Goal: Transaction & Acquisition: Purchase product/service

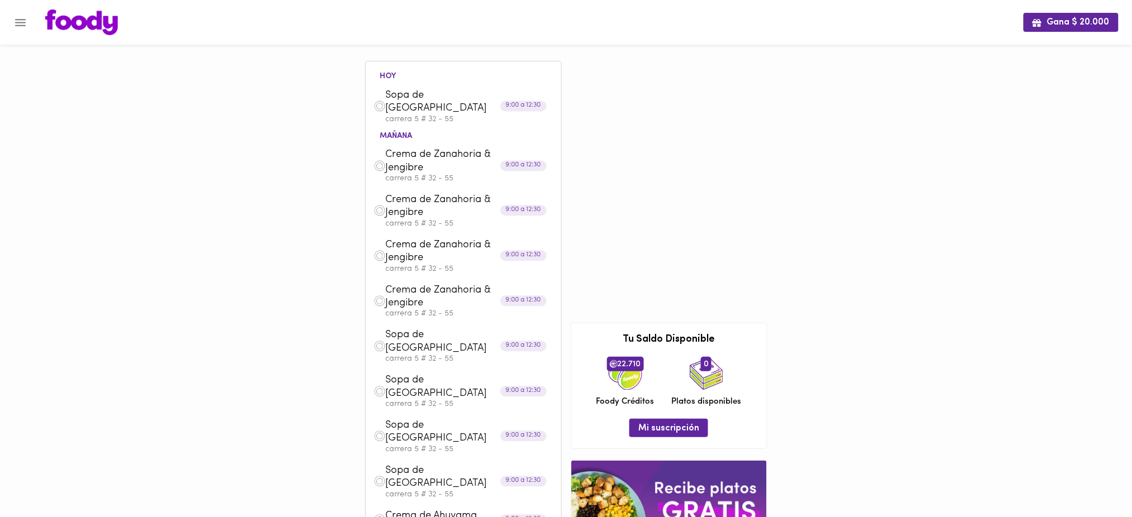
click at [442, 149] on span "Crema de Zanahoria & Jengibre" at bounding box center [450, 162] width 128 height 26
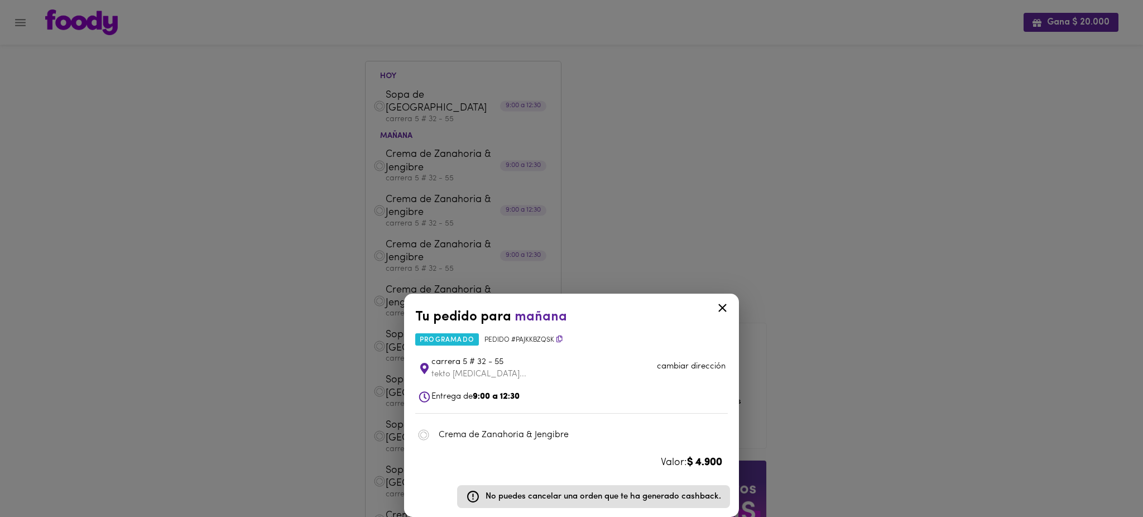
click at [702, 169] on div "Tu pedido para [DATE] programado Pedido # pAJKkBzqSK carrera 5 # 32 - 55 tekto …" at bounding box center [571, 258] width 1143 height 517
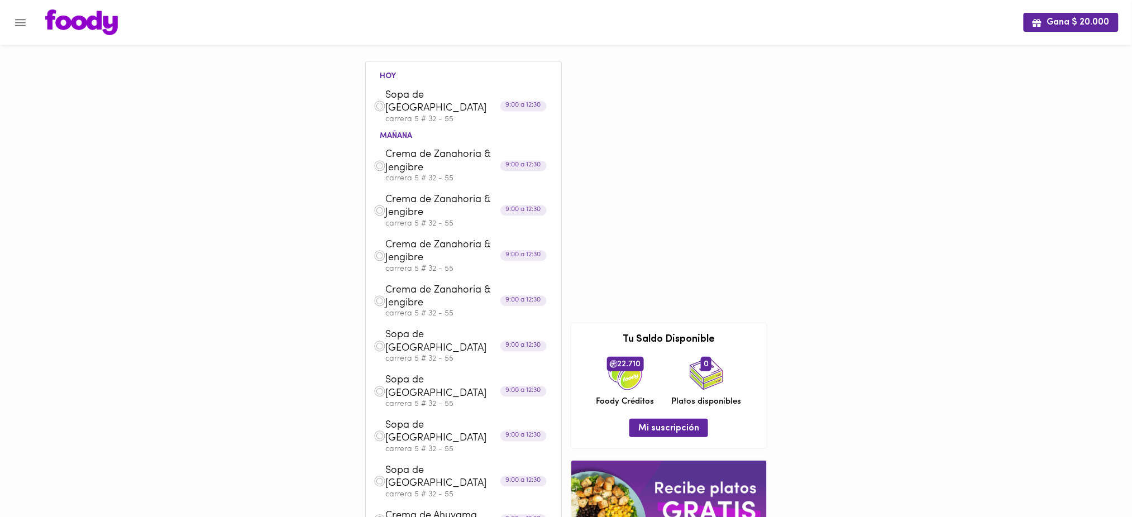
click at [418, 419] on span "Sopa de [GEOGRAPHIC_DATA]" at bounding box center [450, 432] width 128 height 26
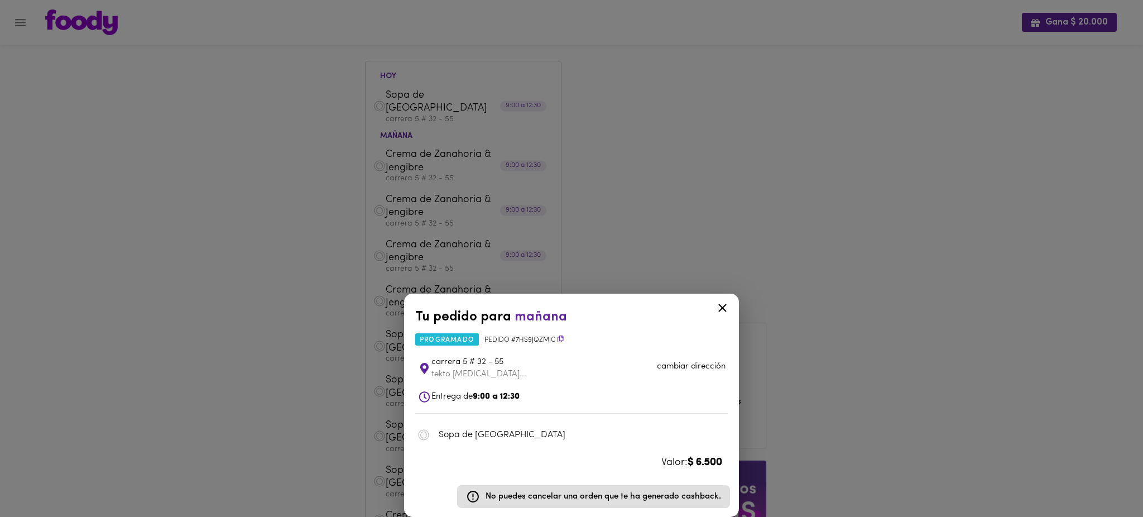
click at [775, 156] on div "Tu pedido para [DATE] programado Pedido # 7Hs9jqzMic carrera 5 # 32 - 55 tekto …" at bounding box center [571, 258] width 1143 height 517
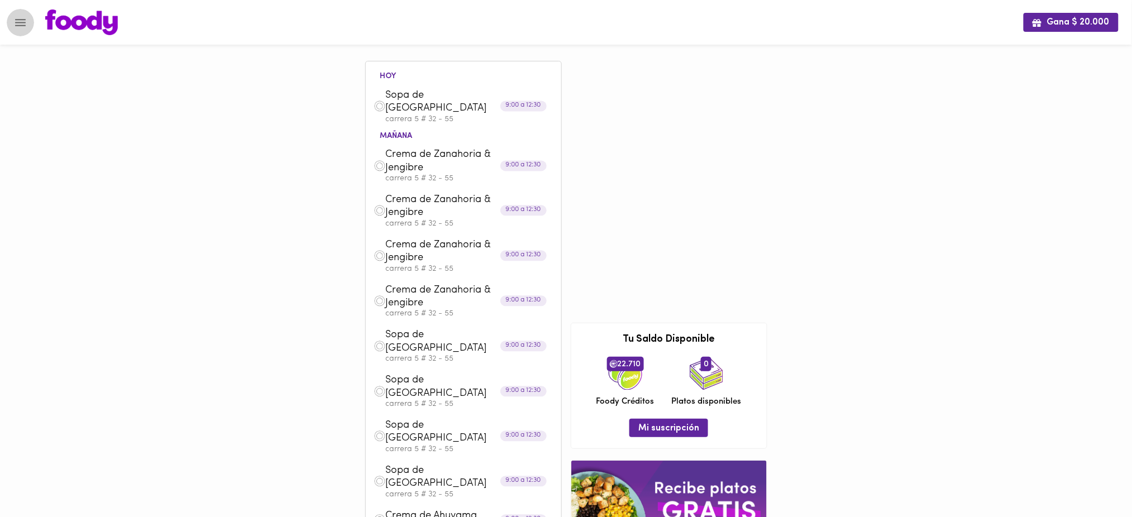
click at [23, 28] on icon "Menu" at bounding box center [20, 23] width 14 height 14
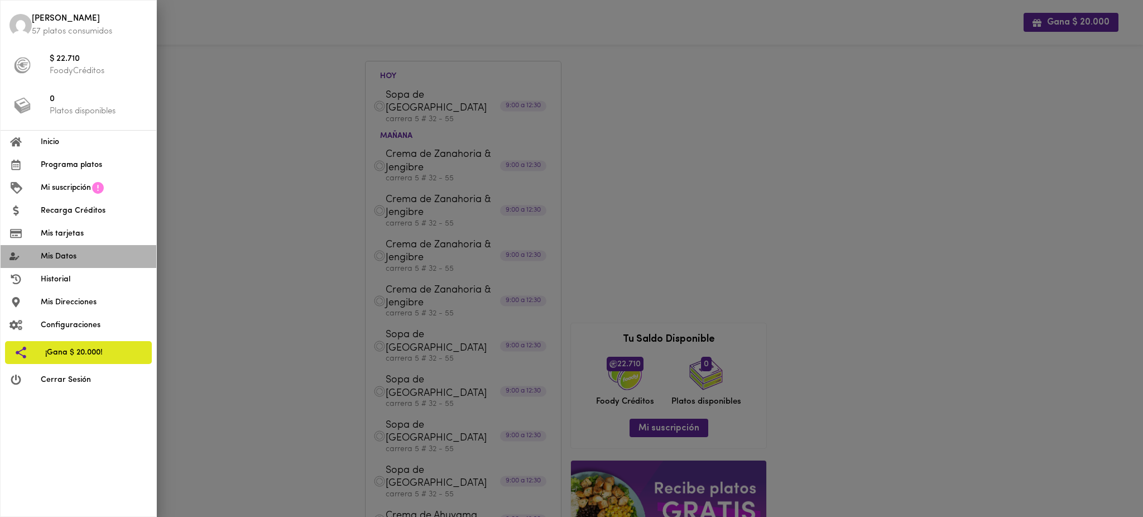
click at [89, 262] on li "Mis Datos" at bounding box center [79, 256] width 156 height 23
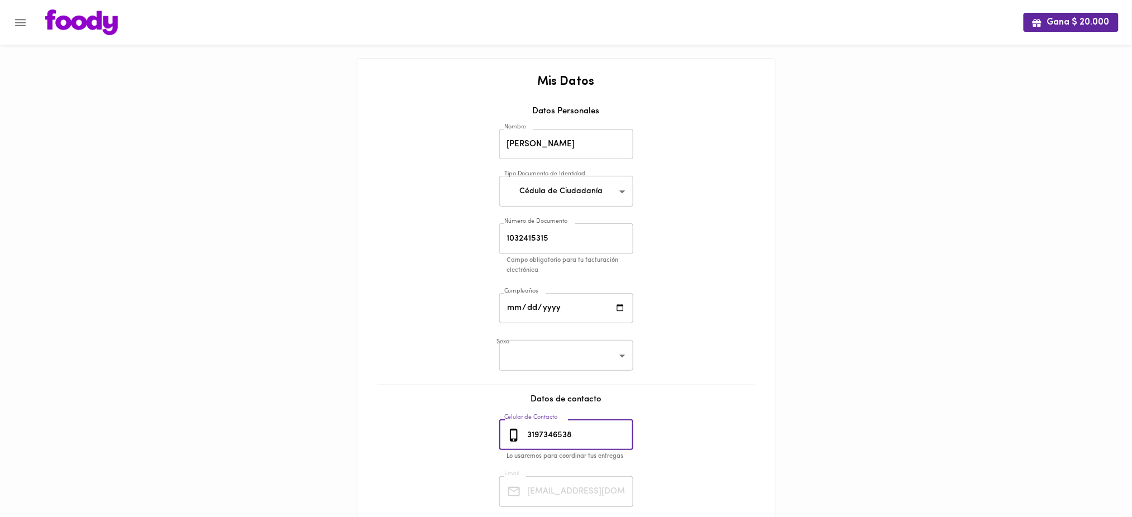
drag, startPoint x: 583, startPoint y: 431, endPoint x: 523, endPoint y: 443, distance: 62.1
click at [523, 443] on div "[PHONE_NUMBER] Celular de Contacto" at bounding box center [566, 435] width 134 height 31
click at [23, 19] on icon "Menu" at bounding box center [20, 22] width 11 height 7
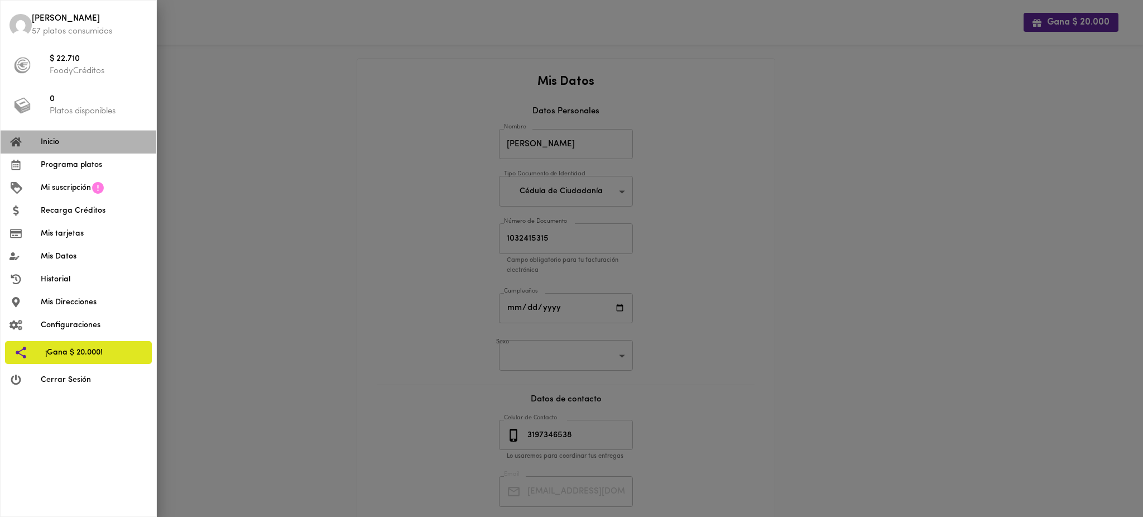
click at [59, 140] on span "Inicio" at bounding box center [94, 142] width 107 height 12
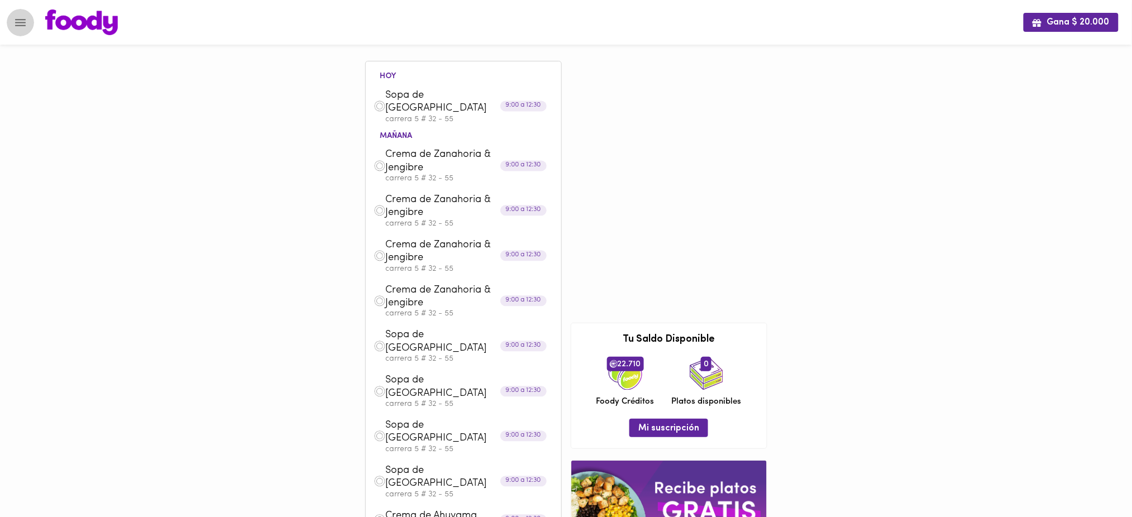
click at [19, 21] on icon "Menu" at bounding box center [20, 23] width 14 height 14
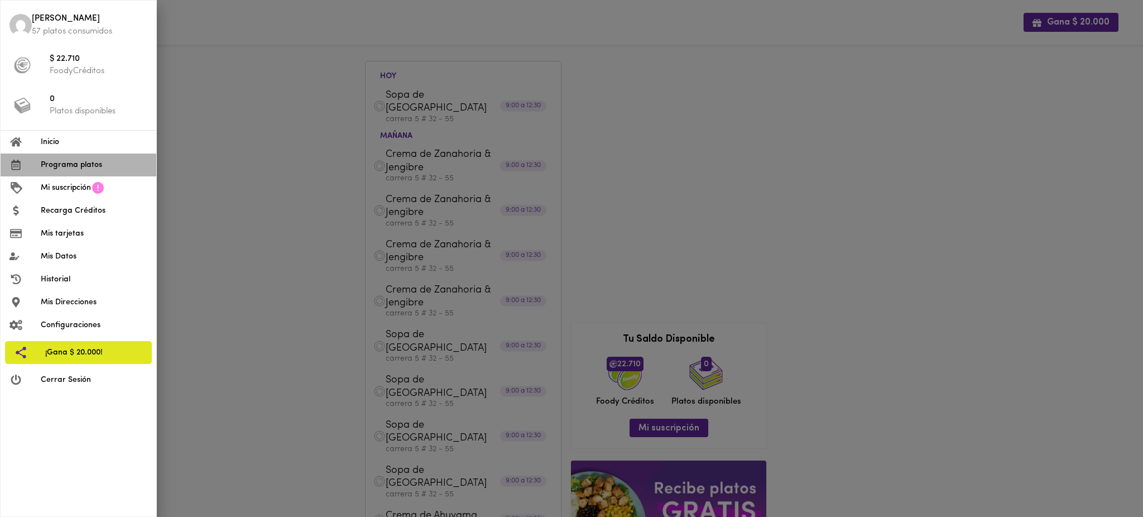
click at [60, 165] on span "Programa platos" at bounding box center [94, 165] width 107 height 12
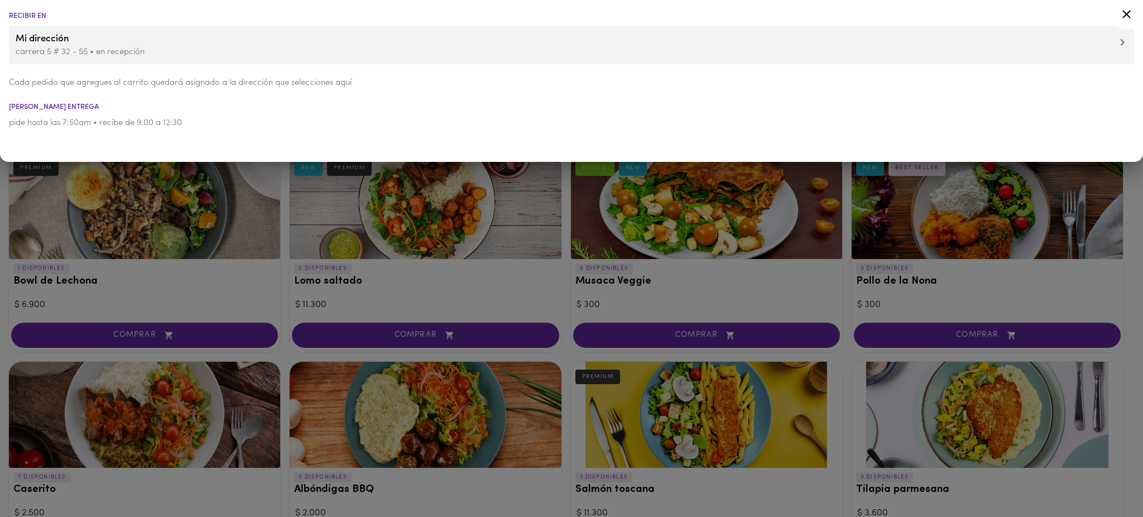
click at [283, 241] on div at bounding box center [571, 258] width 1143 height 517
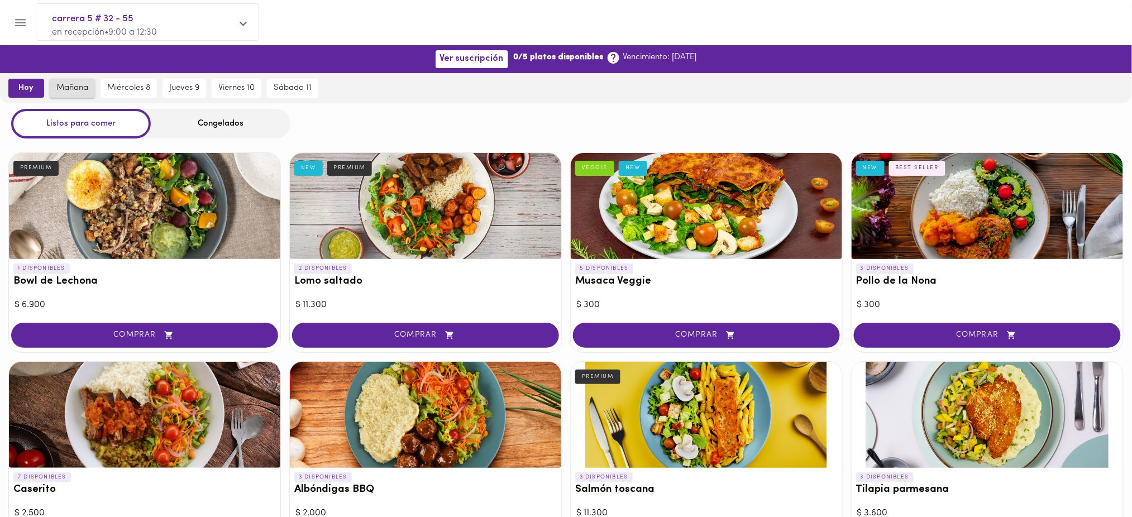
click at [76, 92] on span "mañana" at bounding box center [72, 88] width 32 height 10
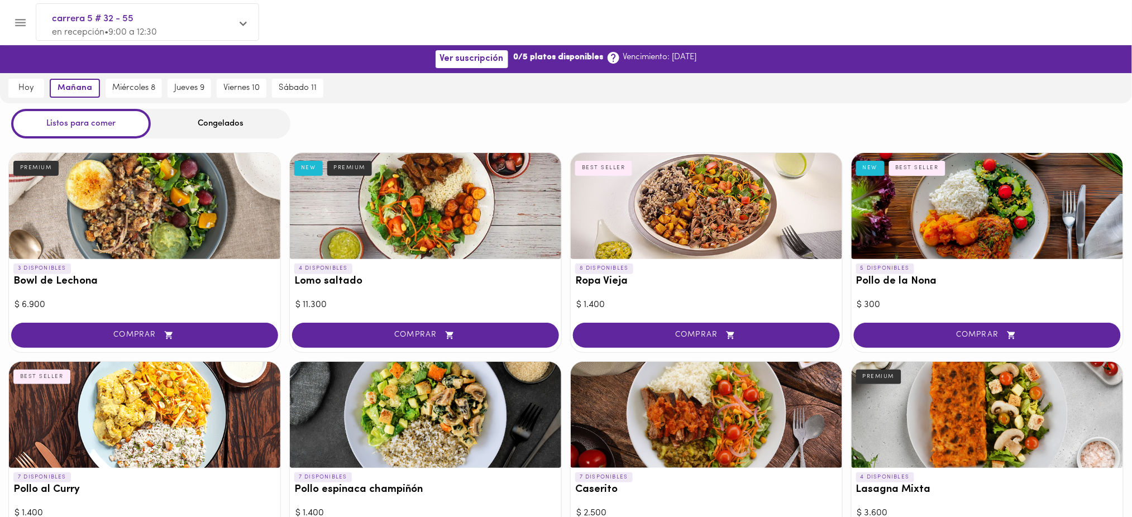
click at [208, 123] on div "Congelados" at bounding box center [221, 124] width 140 height 30
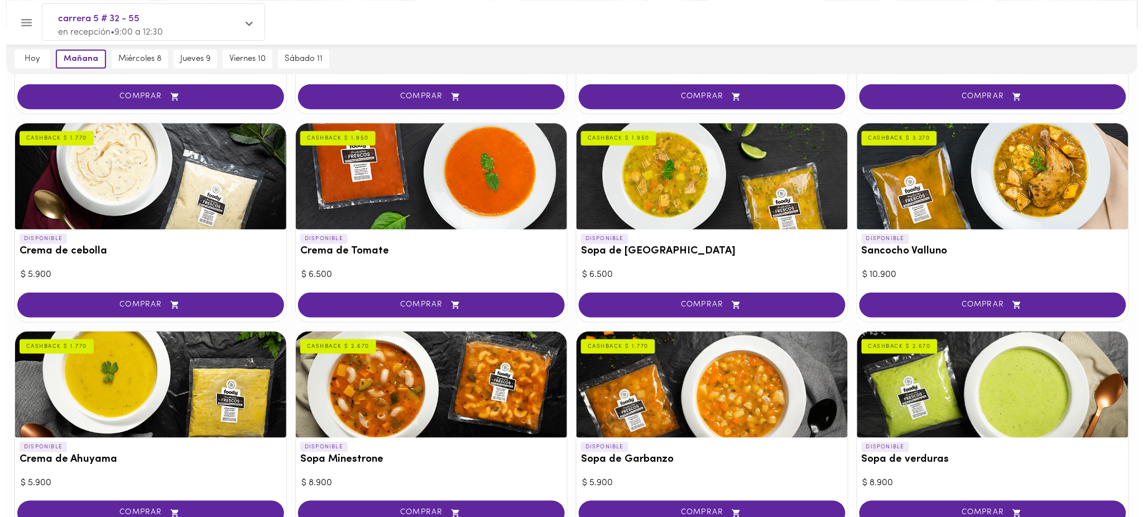
scroll to position [269, 0]
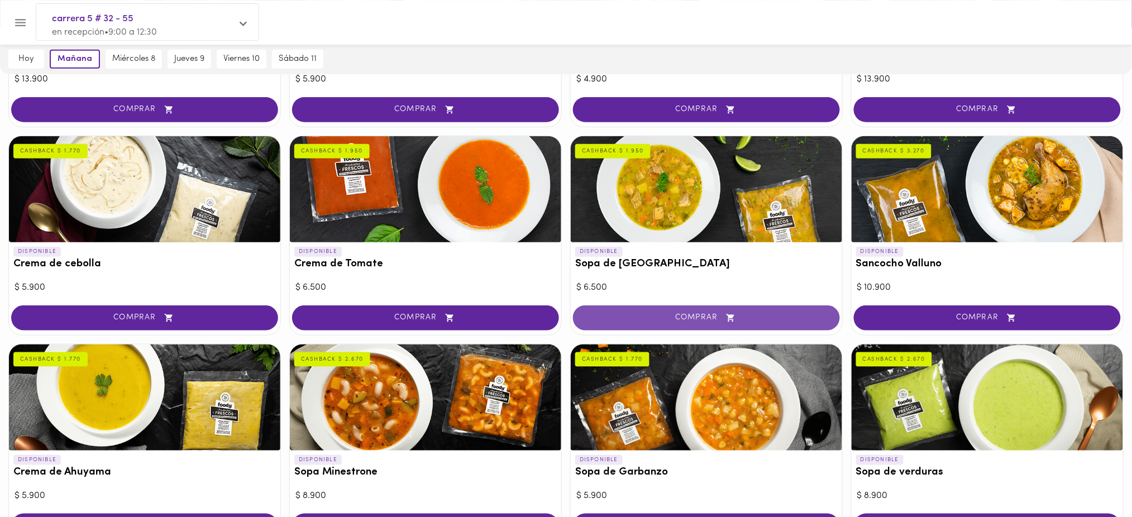
click at [729, 317] on icon "button" at bounding box center [730, 318] width 8 height 8
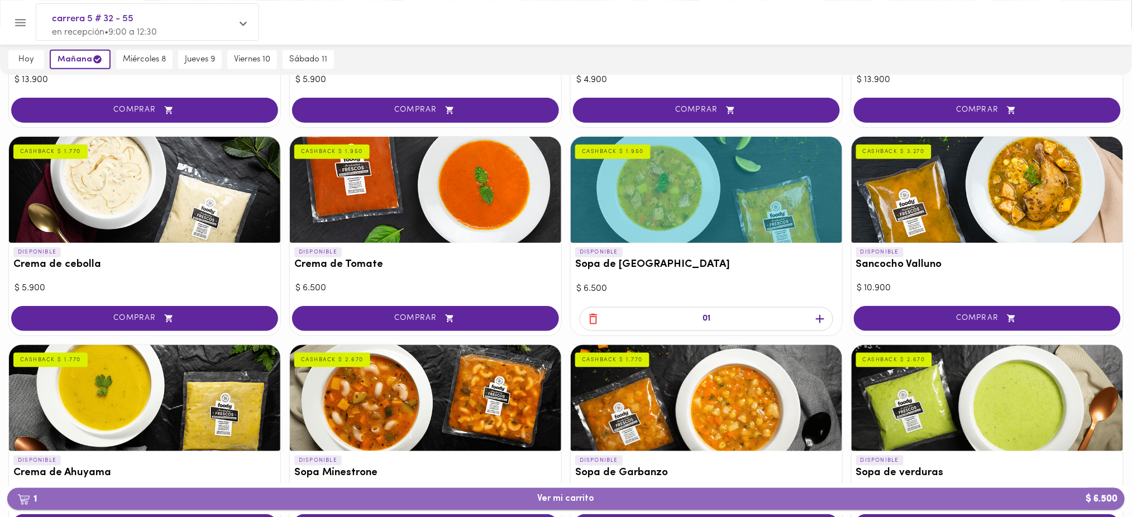
click at [835, 491] on button "1 Ver mi carrito $ 6.500" at bounding box center [565, 499] width 1117 height 22
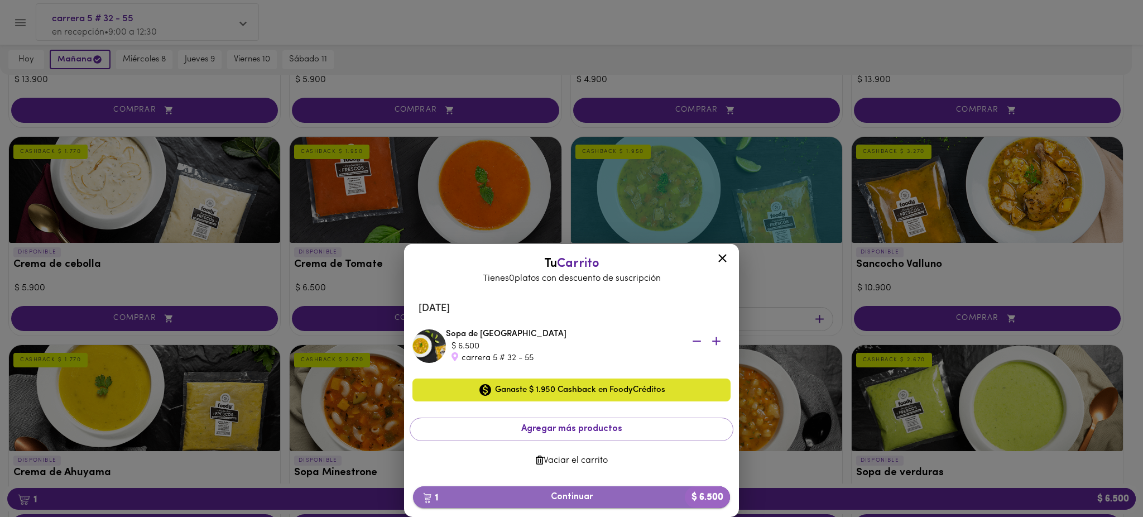
click at [603, 495] on span "1 Continuar $ 6.500" at bounding box center [571, 497] width 299 height 11
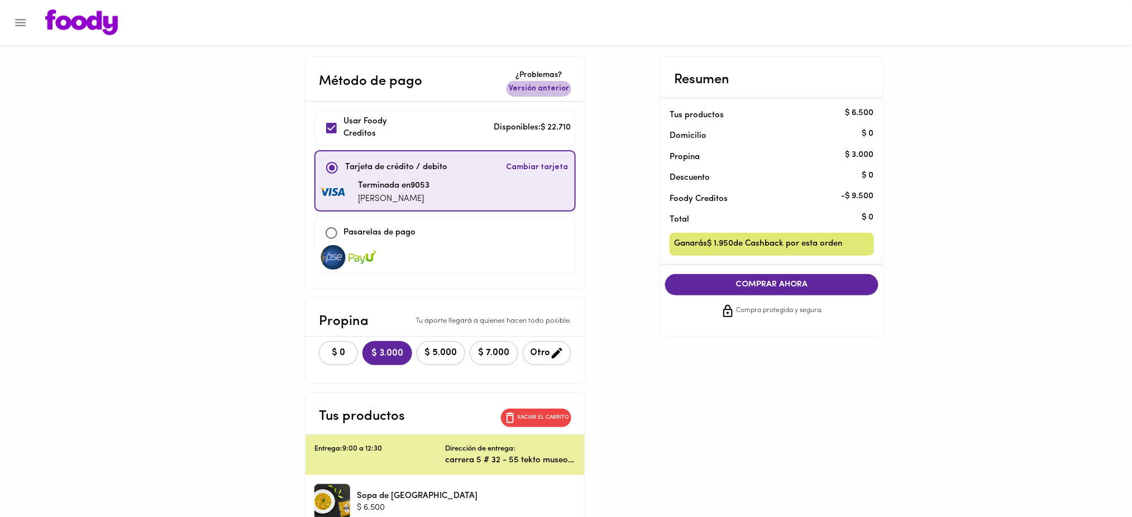
click at [558, 89] on span "Versión anterior" at bounding box center [539, 88] width 60 height 11
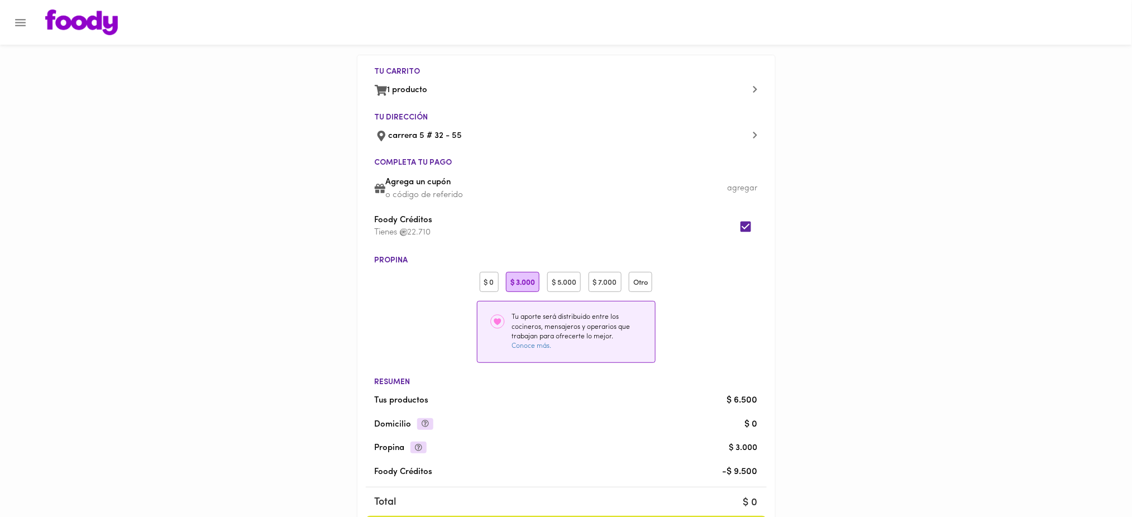
click at [483, 280] on div "$ 0" at bounding box center [489, 282] width 19 height 21
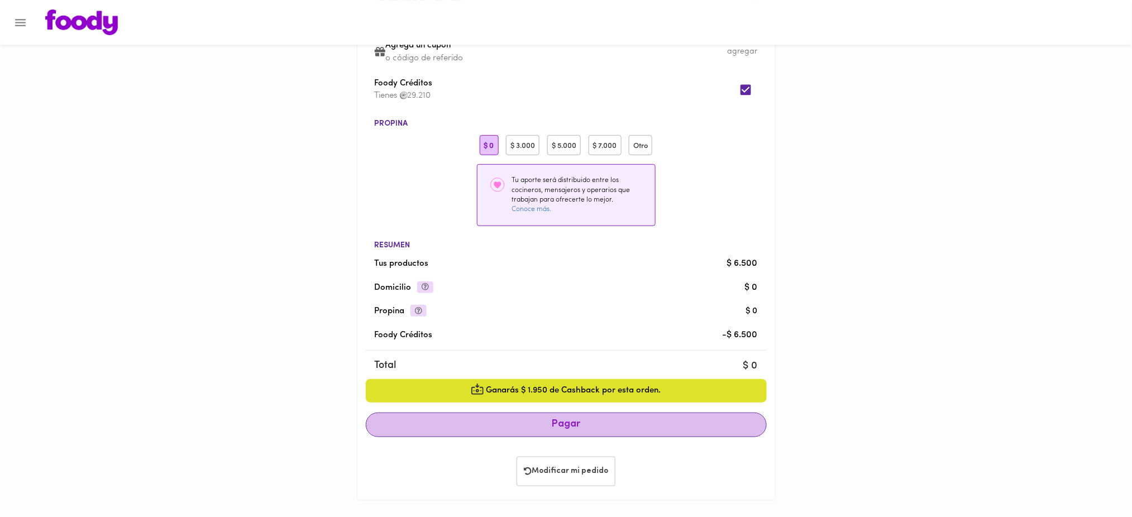
click at [567, 427] on span "Pagar" at bounding box center [566, 425] width 382 height 12
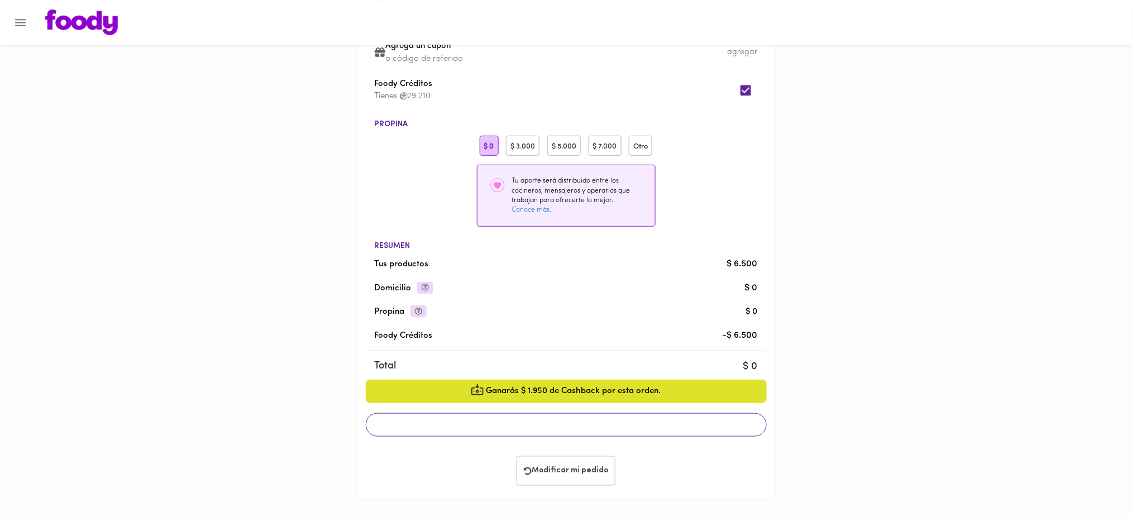
scroll to position [136, 0]
